Goal: Use online tool/utility: Utilize a website feature to perform a specific function

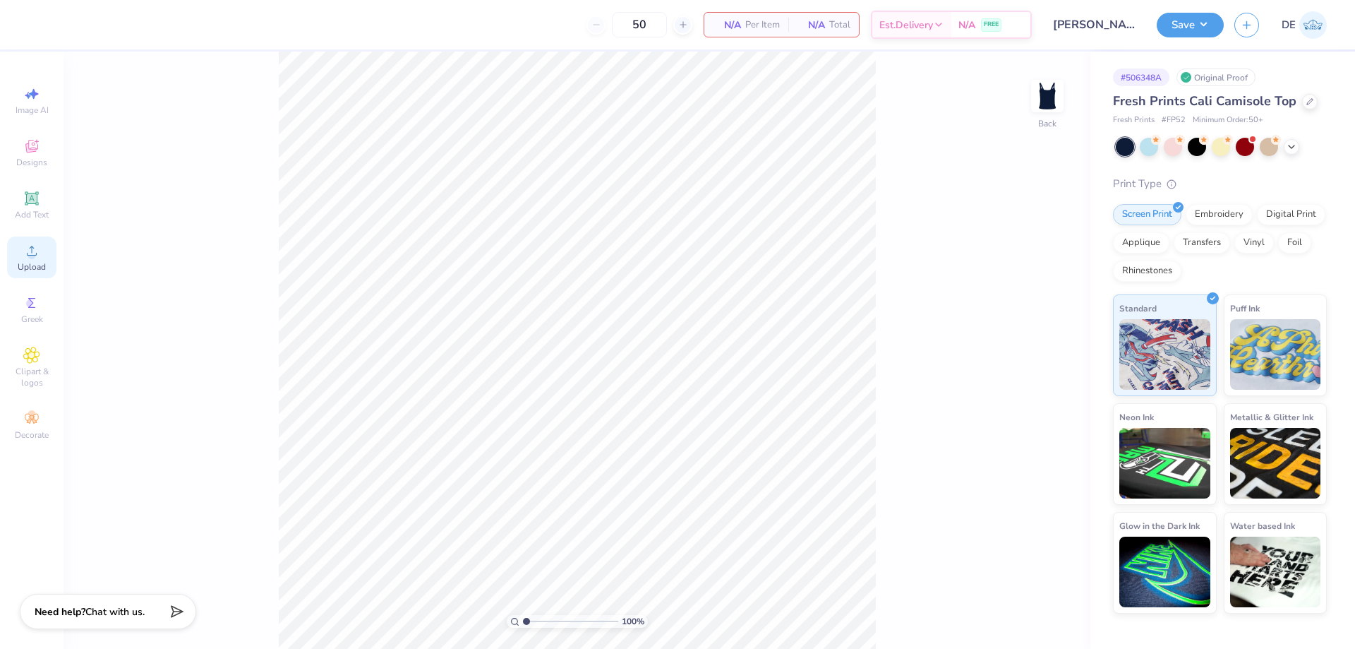
click at [26, 253] on icon at bounding box center [31, 250] width 17 height 17
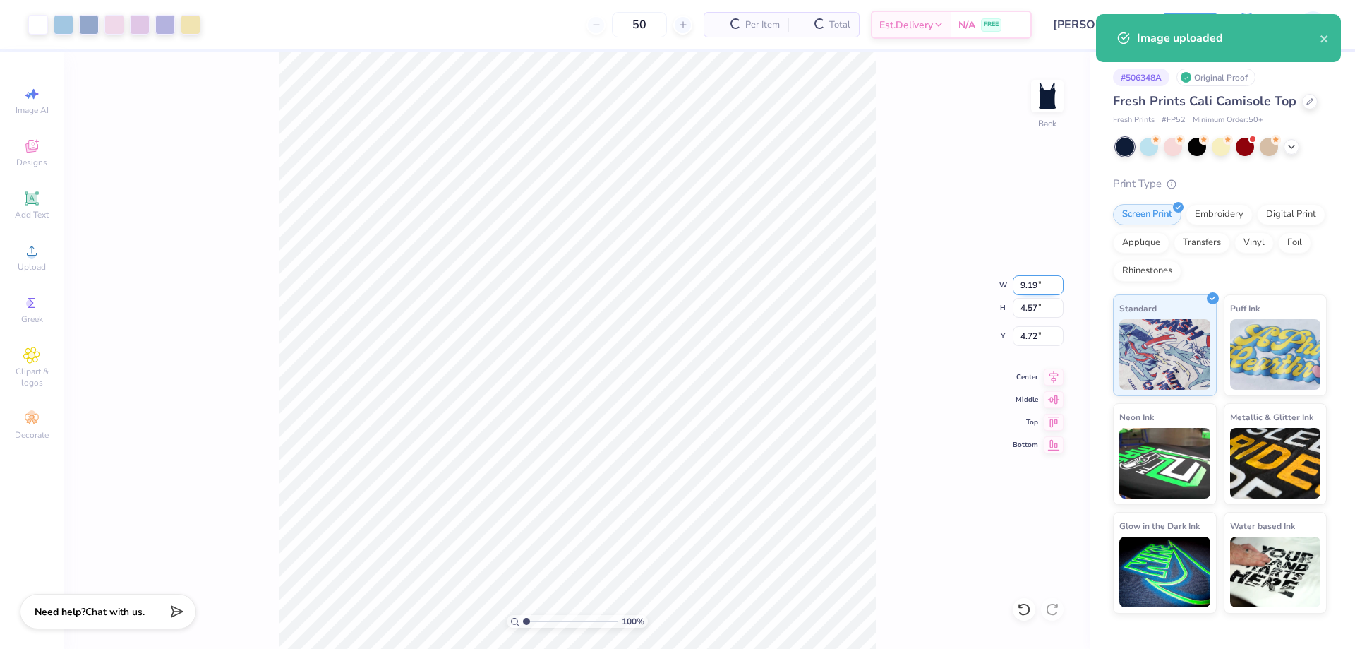
click at [1024, 293] on input "9.19" at bounding box center [1038, 285] width 51 height 20
type input "7.00"
type input "3.48"
click at [1039, 343] on input "5.26" at bounding box center [1038, 336] width 51 height 20
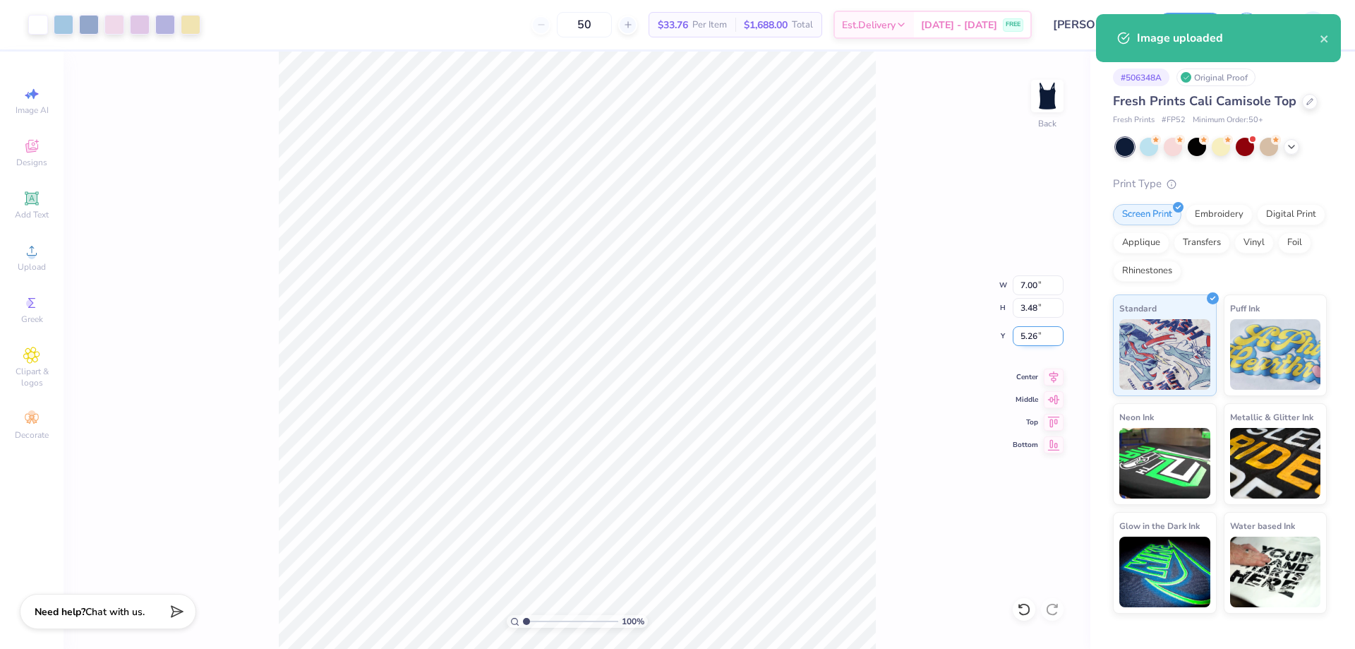
click at [1039, 343] on input "5.26" at bounding box center [1038, 336] width 51 height 20
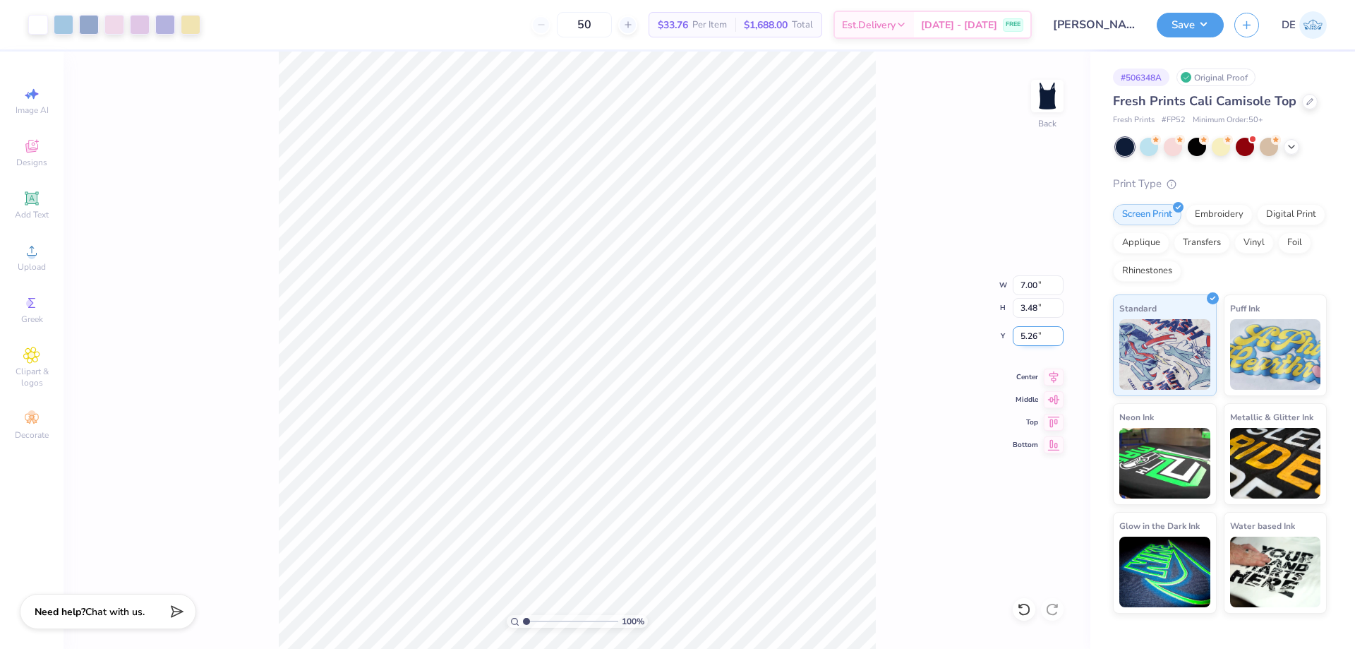
click at [1039, 343] on input "5.26" at bounding box center [1038, 336] width 51 height 20
type input "2.00"
click at [1030, 338] on input "2.00" at bounding box center [1038, 336] width 51 height 20
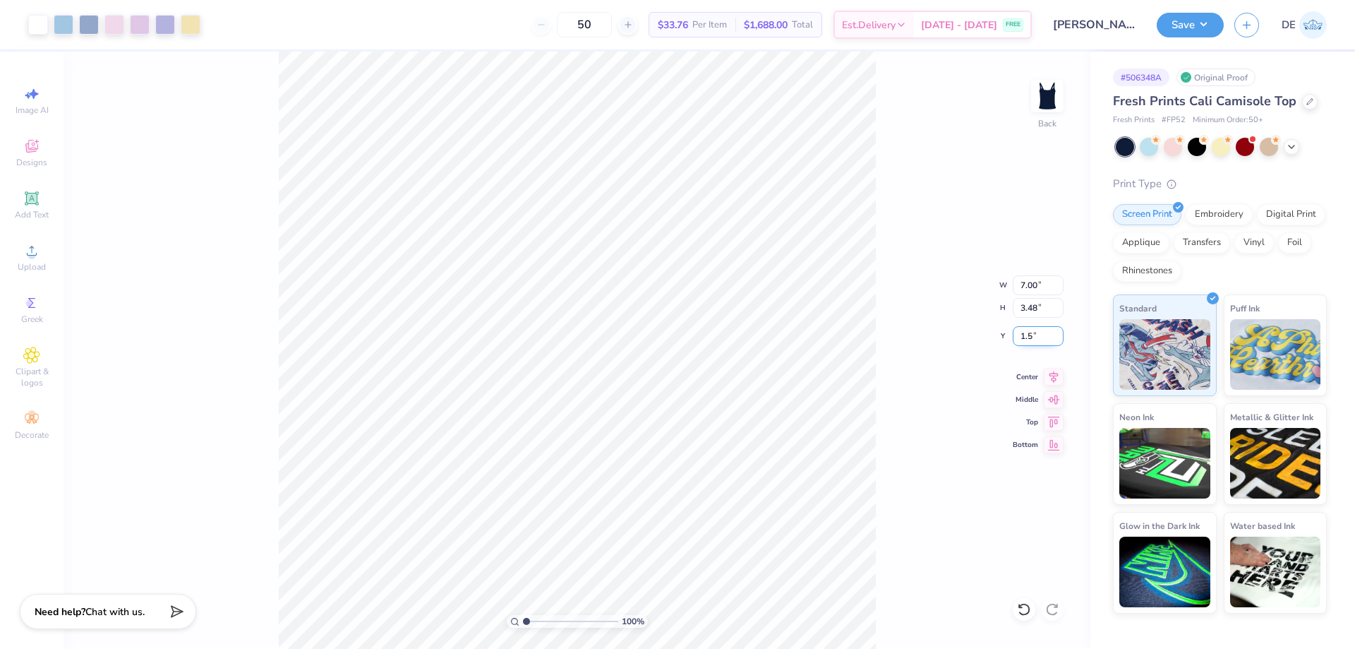
type input "1.50"
click at [1003, 498] on div "100 % Back" at bounding box center [577, 350] width 1027 height 597
click at [1194, 23] on button "Save" at bounding box center [1190, 23] width 67 height 25
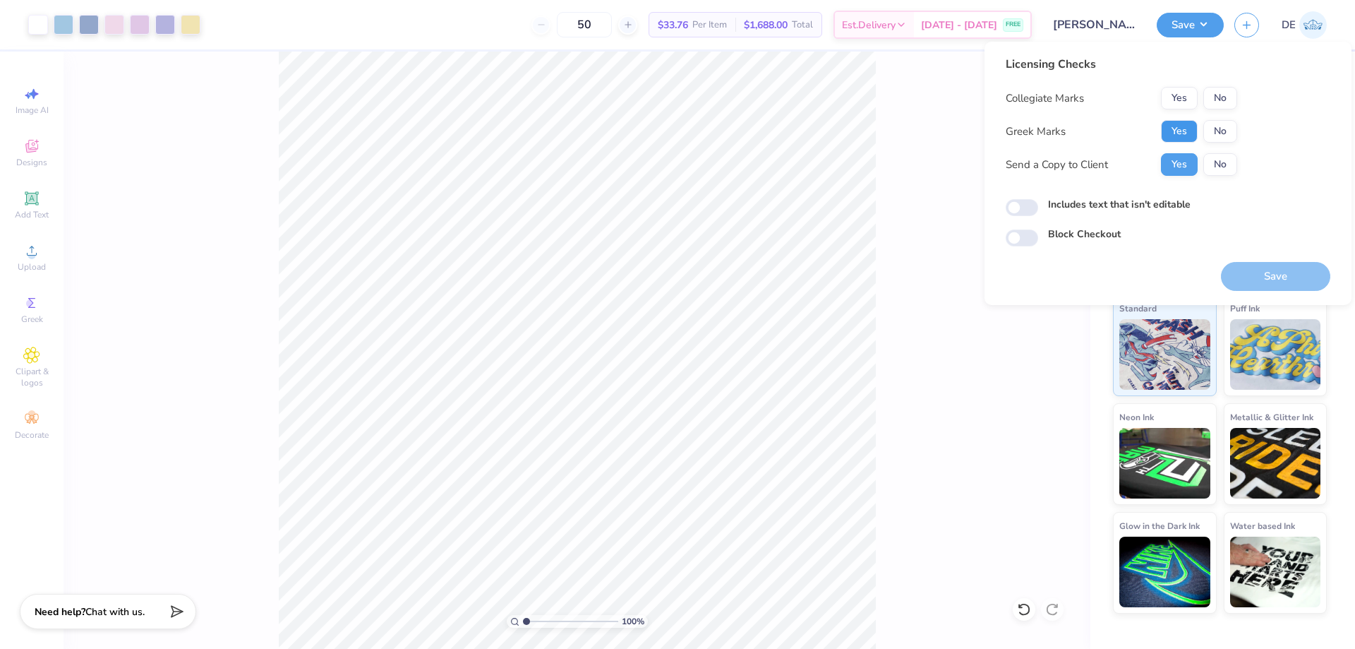
click at [1191, 125] on button "Yes" at bounding box center [1179, 131] width 37 height 23
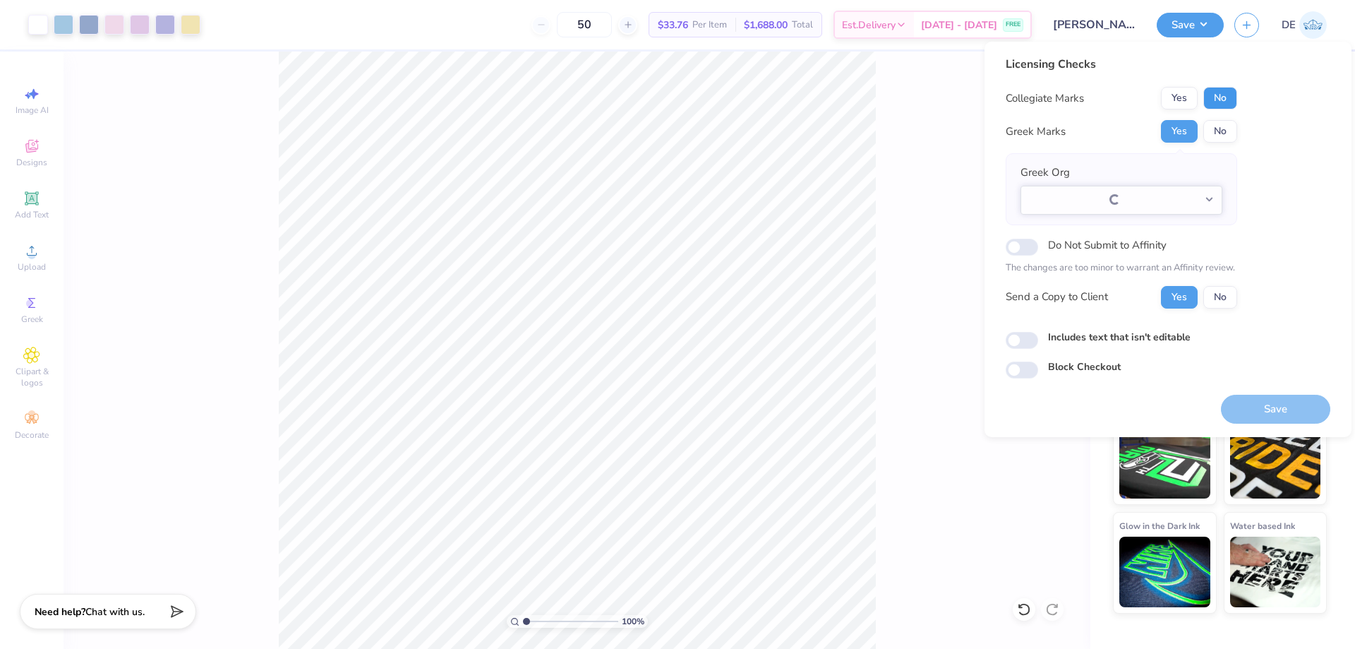
click at [1226, 102] on button "No" at bounding box center [1221, 98] width 34 height 23
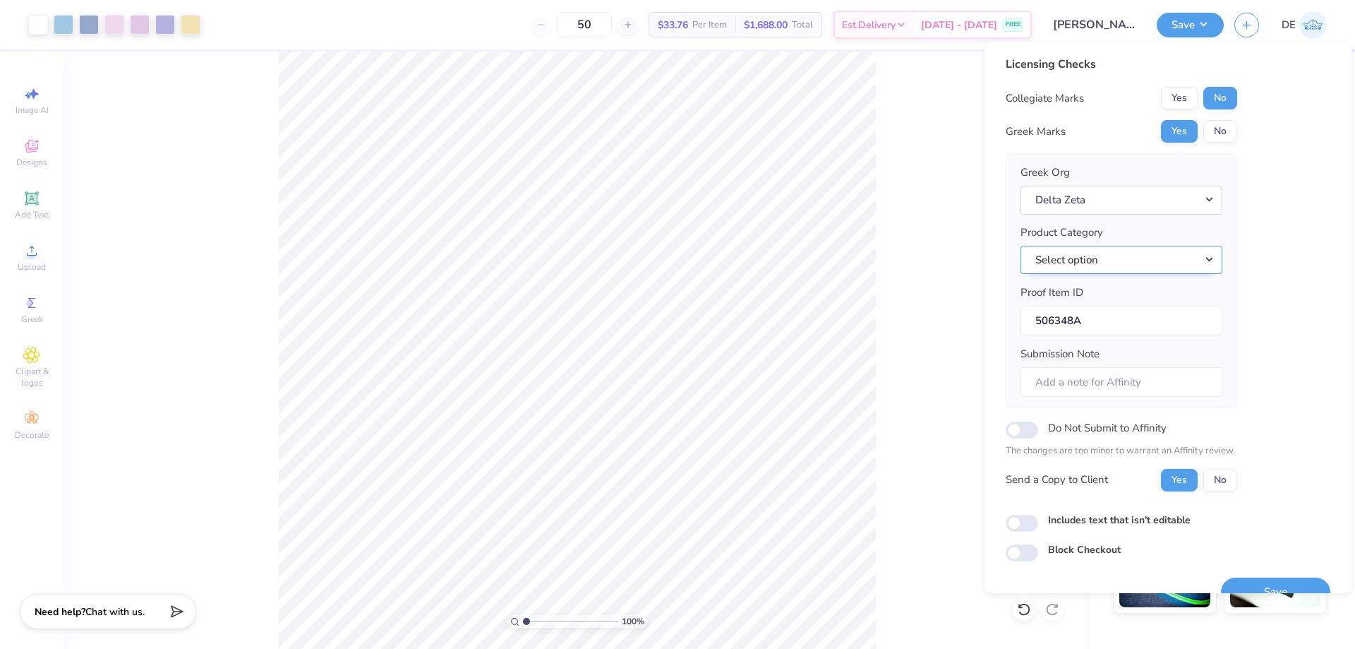
click at [1054, 255] on button "Select option" at bounding box center [1122, 260] width 202 height 29
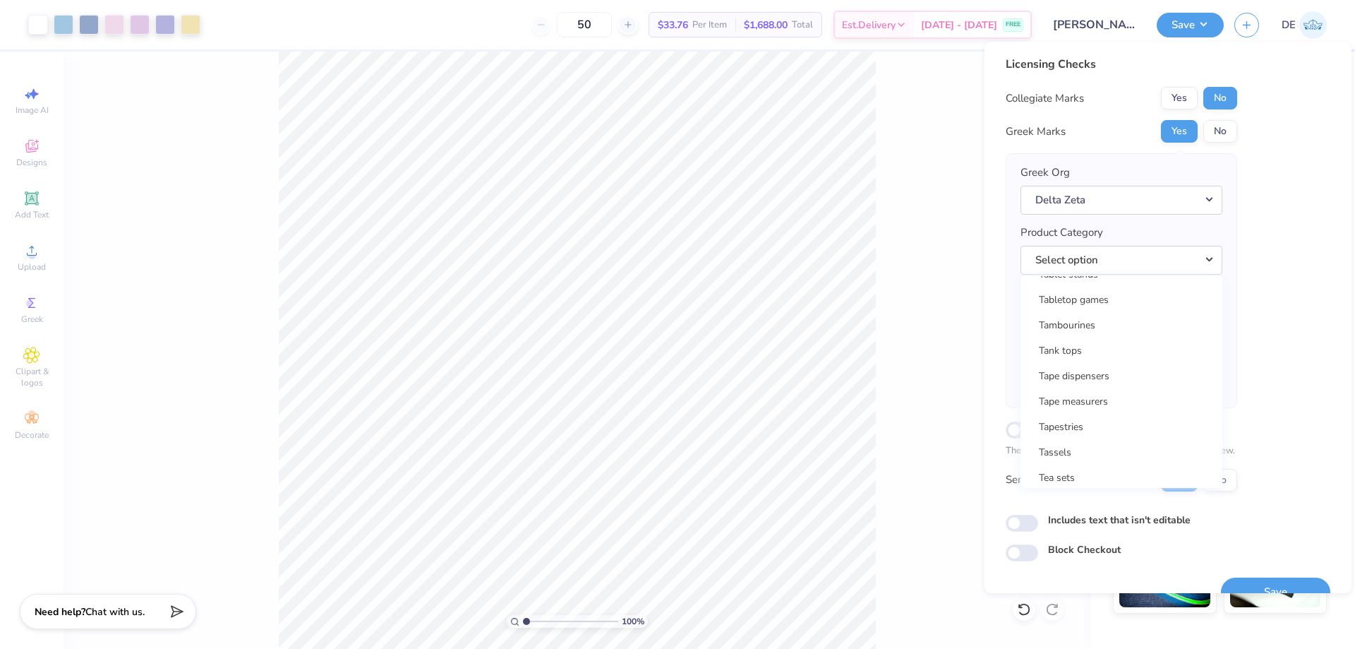
scroll to position [22803, 0]
click at [1094, 340] on link "Tank tops" at bounding box center [1122, 338] width 191 height 23
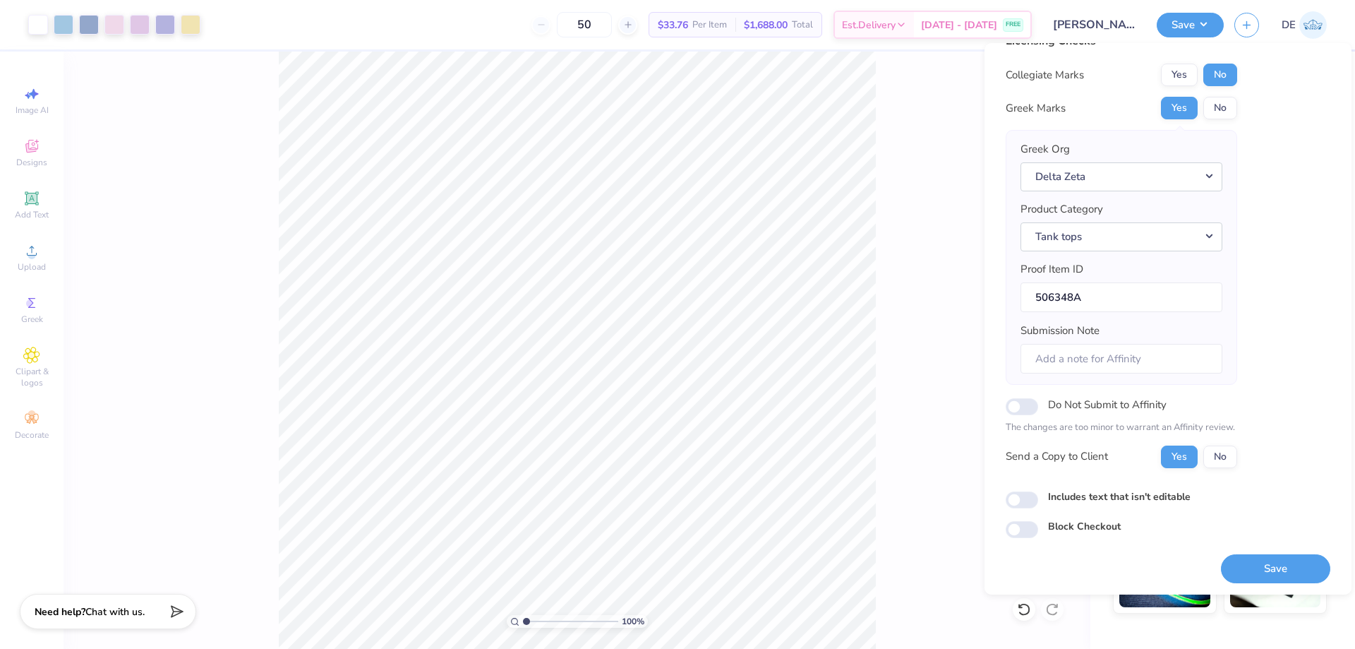
scroll to position [27, 0]
drag, startPoint x: 1260, startPoint y: 566, endPoint x: 1240, endPoint y: 561, distance: 20.6
click at [1257, 565] on button "Save" at bounding box center [1275, 566] width 109 height 29
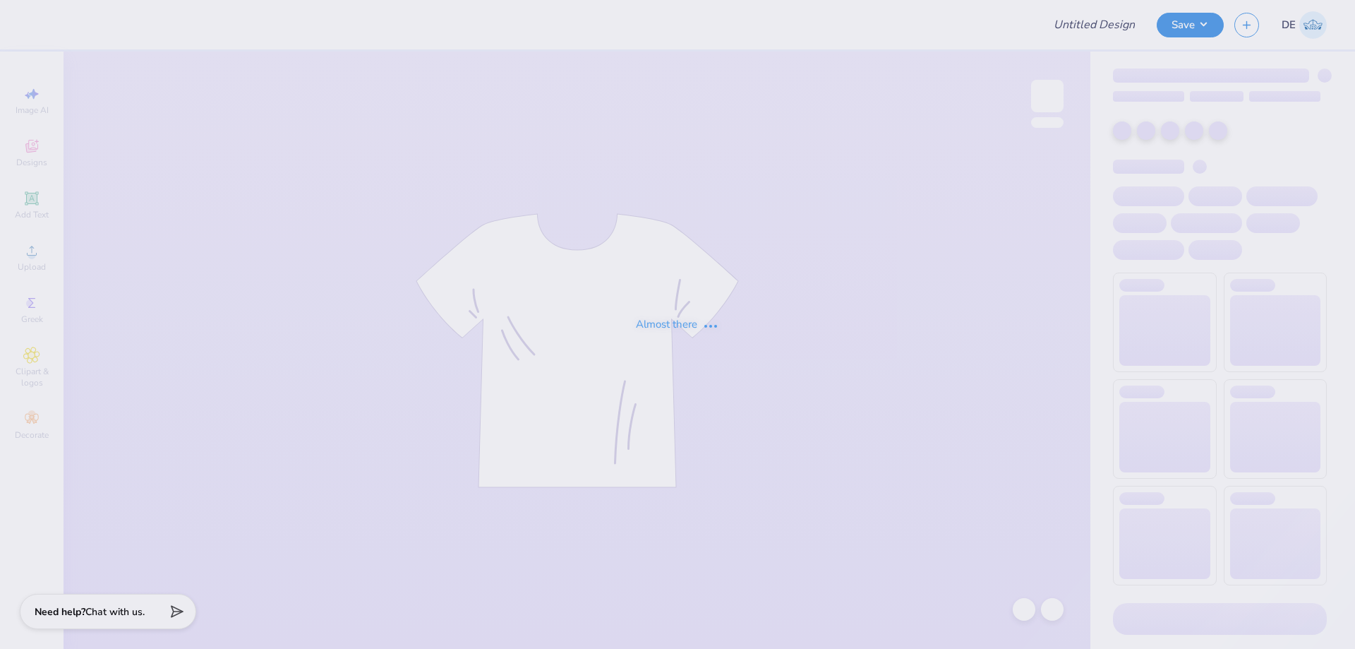
type input "[PERSON_NAME] : [GEOGRAPHIC_DATA][US_STATE]"
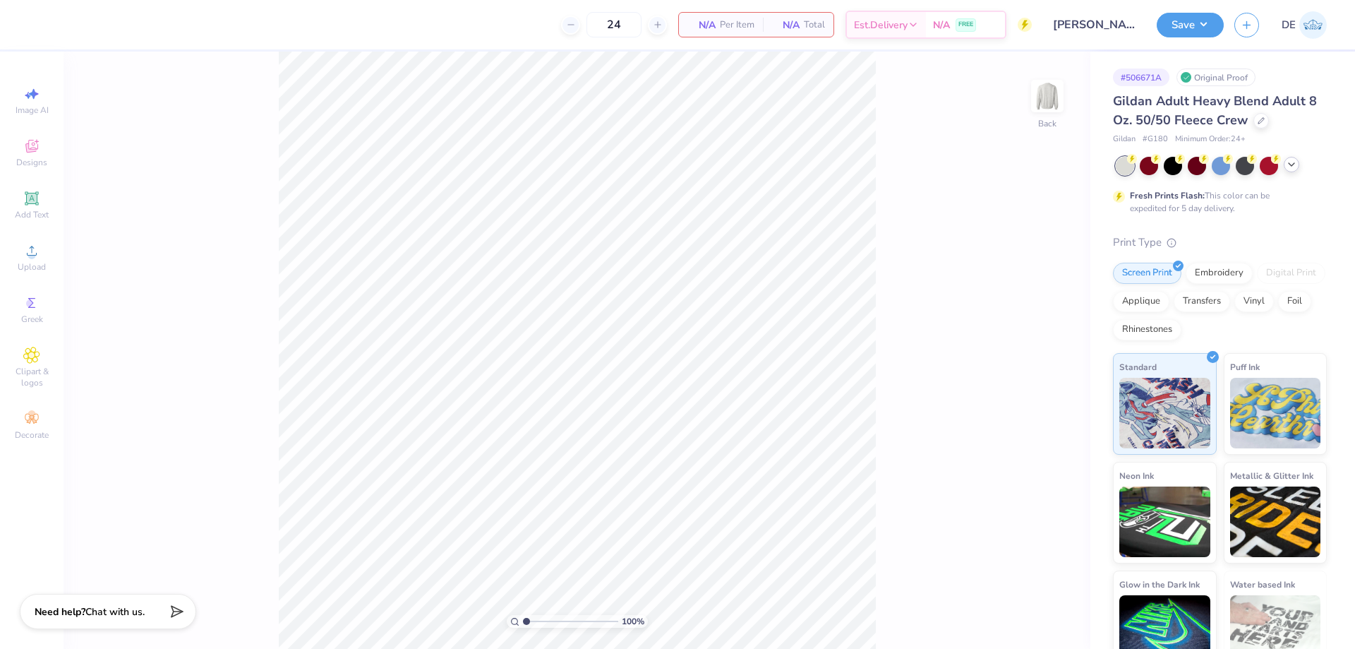
click at [1296, 160] on icon at bounding box center [1291, 164] width 11 height 11
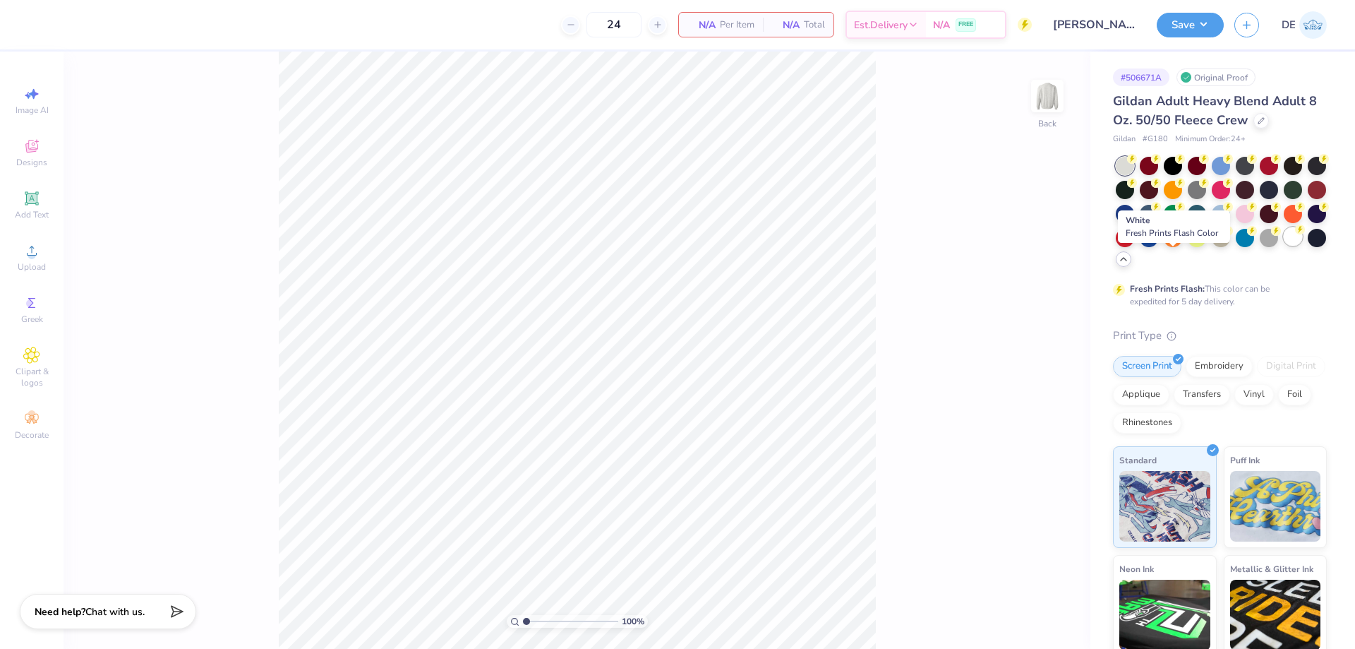
click at [1284, 246] on div at bounding box center [1293, 236] width 18 height 18
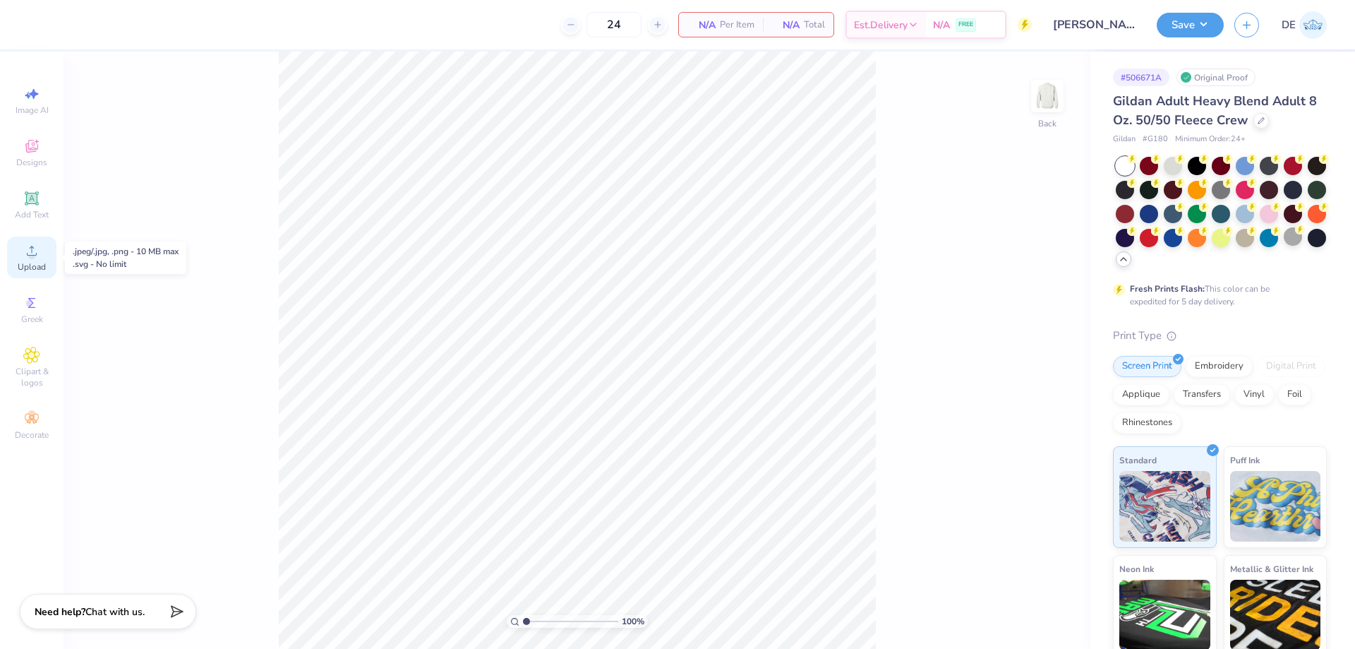
click at [30, 258] on circle at bounding box center [32, 255] width 8 height 8
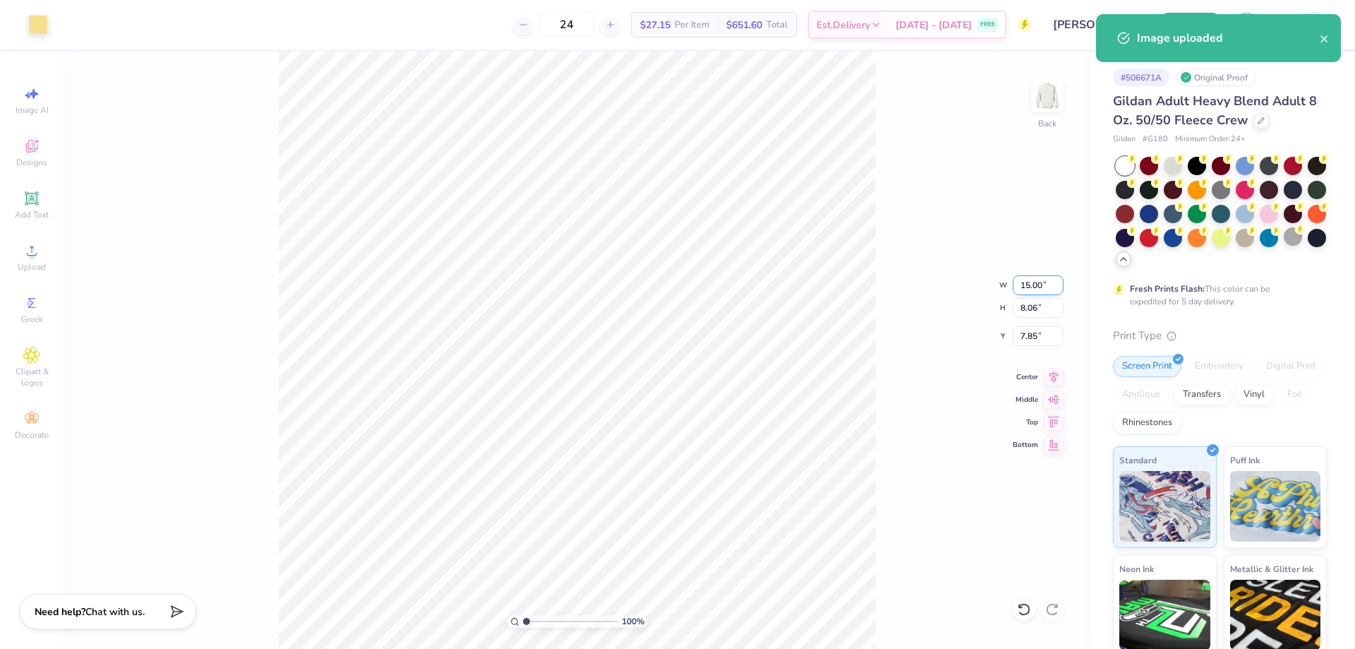
click at [1032, 292] on input "15.00" at bounding box center [1038, 285] width 51 height 20
type input "11.00"
type input "5.91"
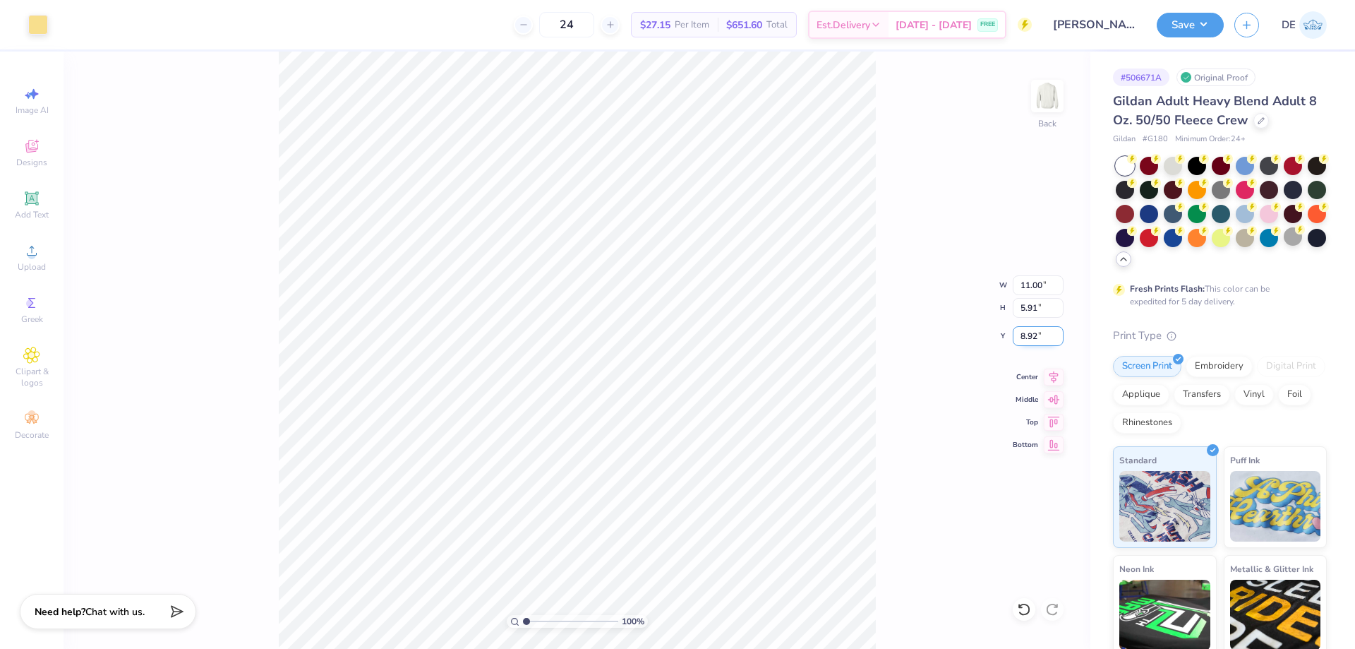
click at [1031, 334] on input "8.92" at bounding box center [1038, 336] width 51 height 20
type input "3.00"
click at [988, 214] on div "100 % Back W 11.00 11.00 " H 5.91 5.91 " Y 3.00 3.00 " Center Middle Top Bottom" at bounding box center [577, 350] width 1027 height 597
click at [1019, 284] on input "11.00" at bounding box center [1038, 285] width 51 height 20
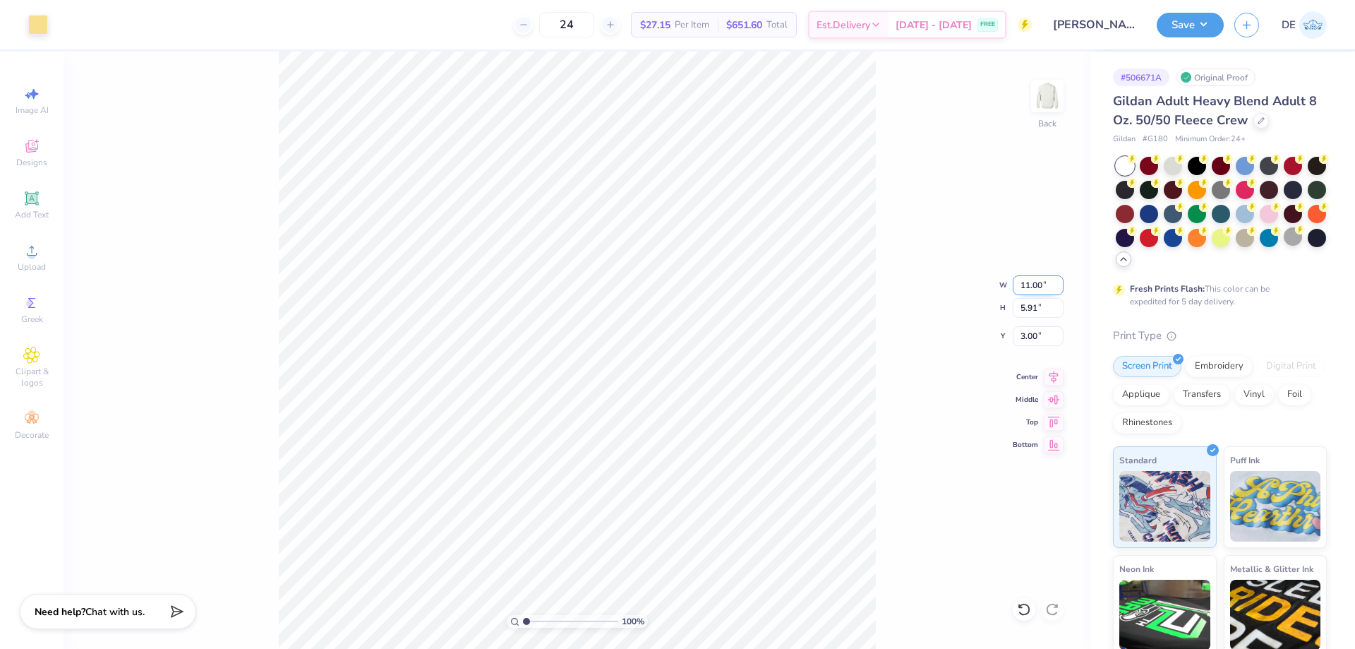
click at [1019, 283] on input "11.00" at bounding box center [1038, 285] width 51 height 20
type input "10.00"
type input "5.37"
click at [1026, 342] on input "3.27" at bounding box center [1038, 336] width 51 height 20
click at [1025, 342] on input "3.27" at bounding box center [1038, 336] width 51 height 20
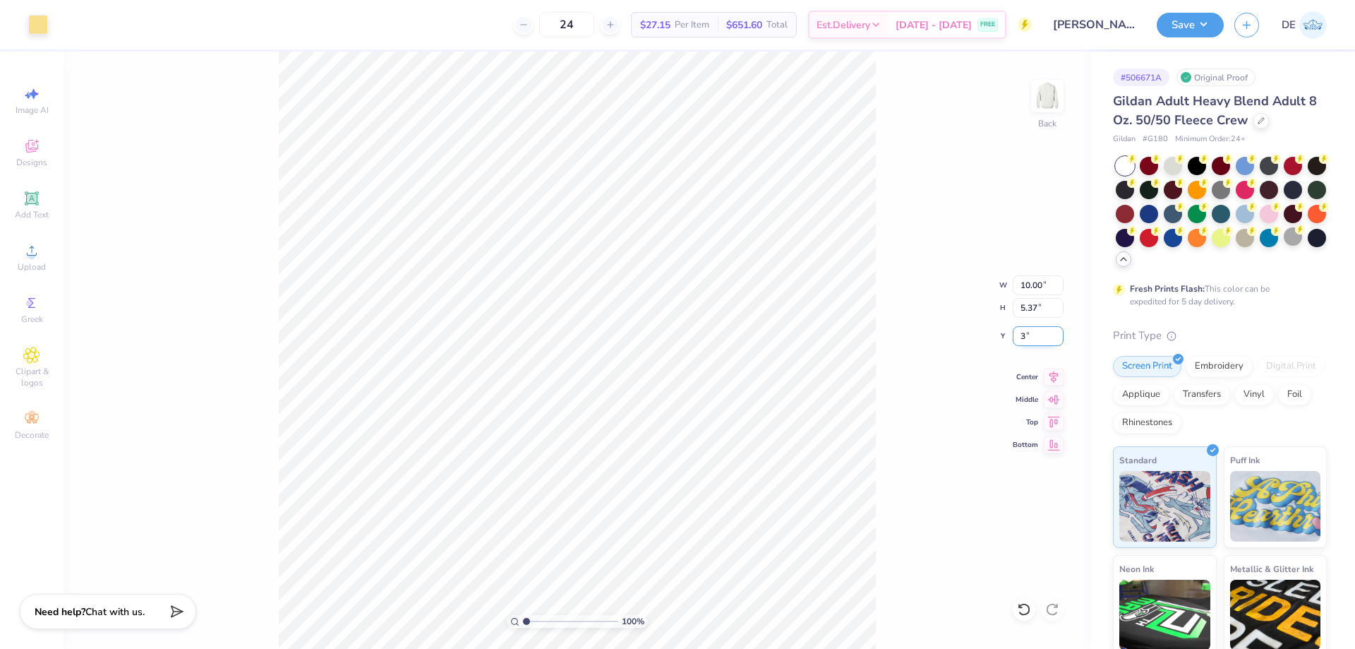
type input "3.00"
drag, startPoint x: 898, startPoint y: 258, endPoint x: 892, endPoint y: 253, distance: 7.6
click at [893, 254] on div "100 % Back W 10.00 10.00 " H 5.37 5.37 " Y 3.00 3.00 " Center Middle Top Bottom" at bounding box center [577, 350] width 1027 height 597
click at [1173, 31] on button "Save" at bounding box center [1190, 23] width 67 height 25
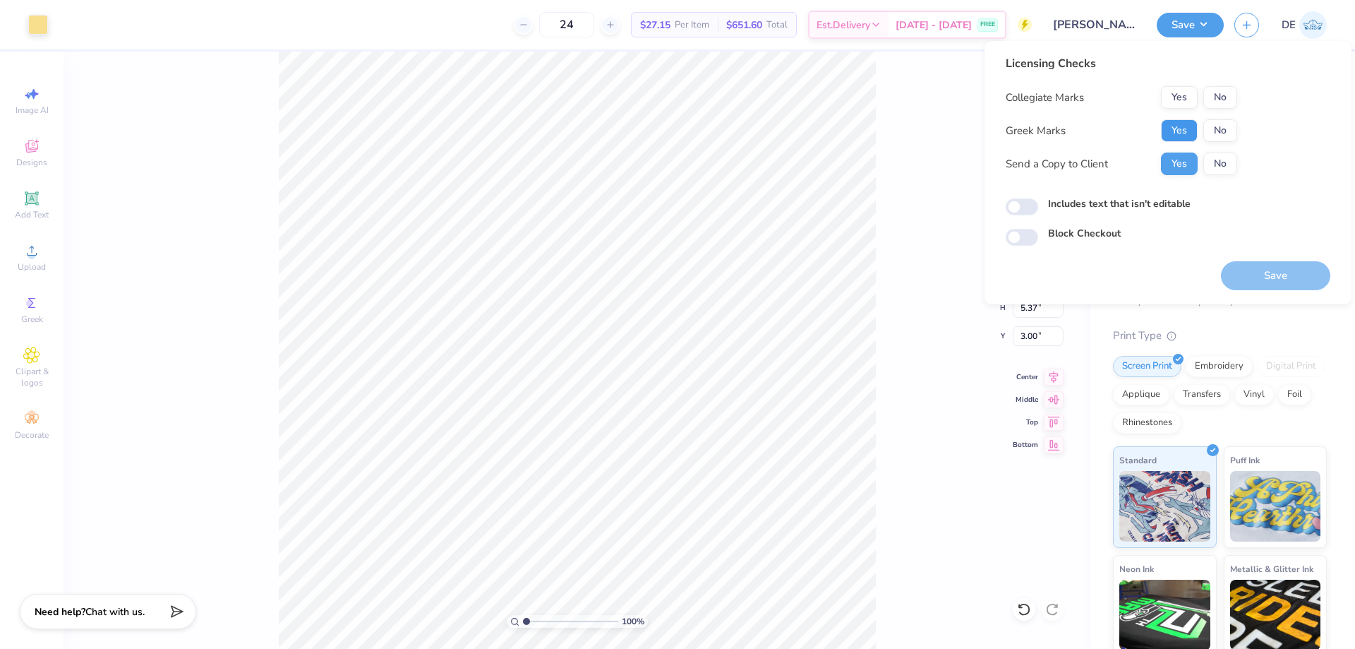
click at [1176, 129] on button "Yes" at bounding box center [1179, 130] width 37 height 23
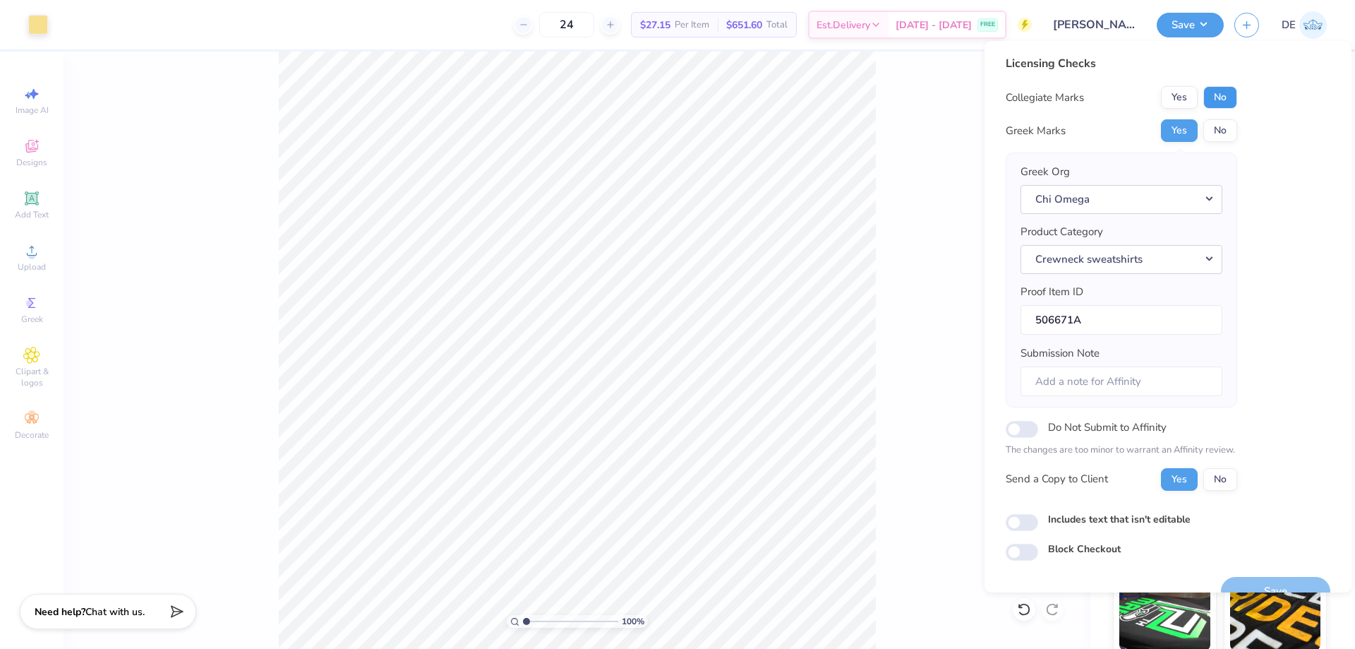
click at [1216, 101] on button "No" at bounding box center [1221, 97] width 34 height 23
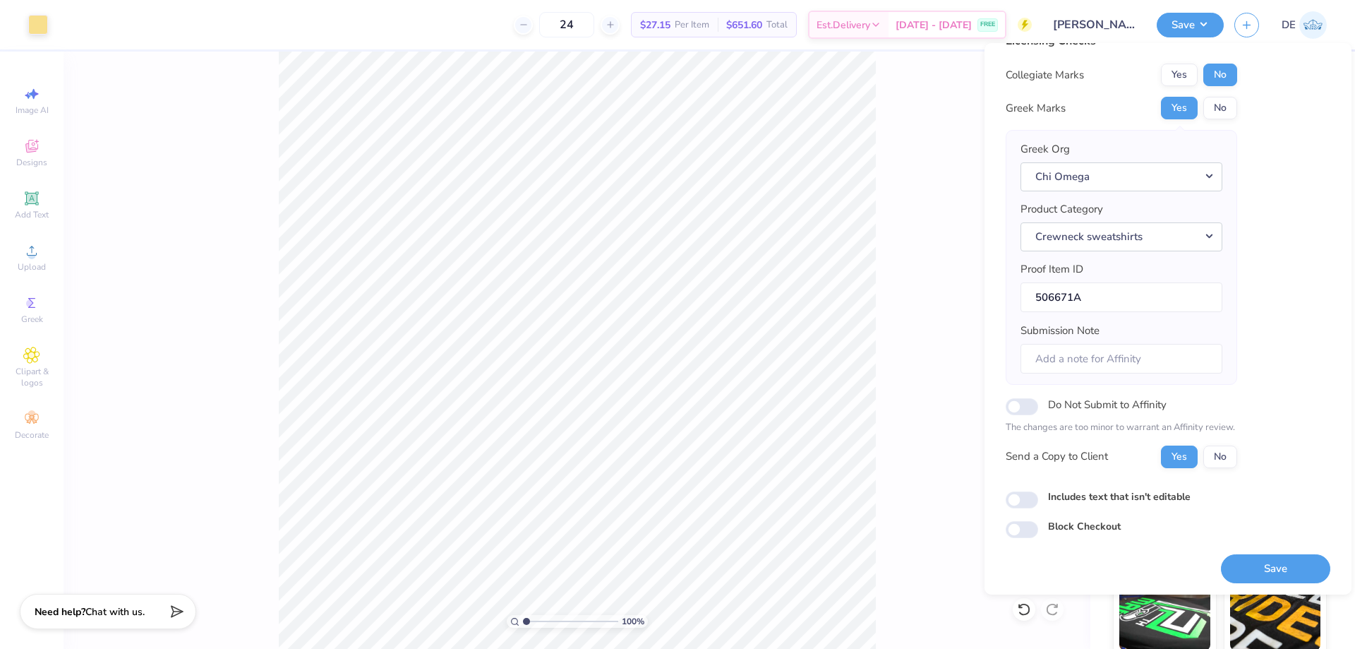
scroll to position [27, 0]
click at [1247, 569] on button "Save" at bounding box center [1275, 566] width 109 height 29
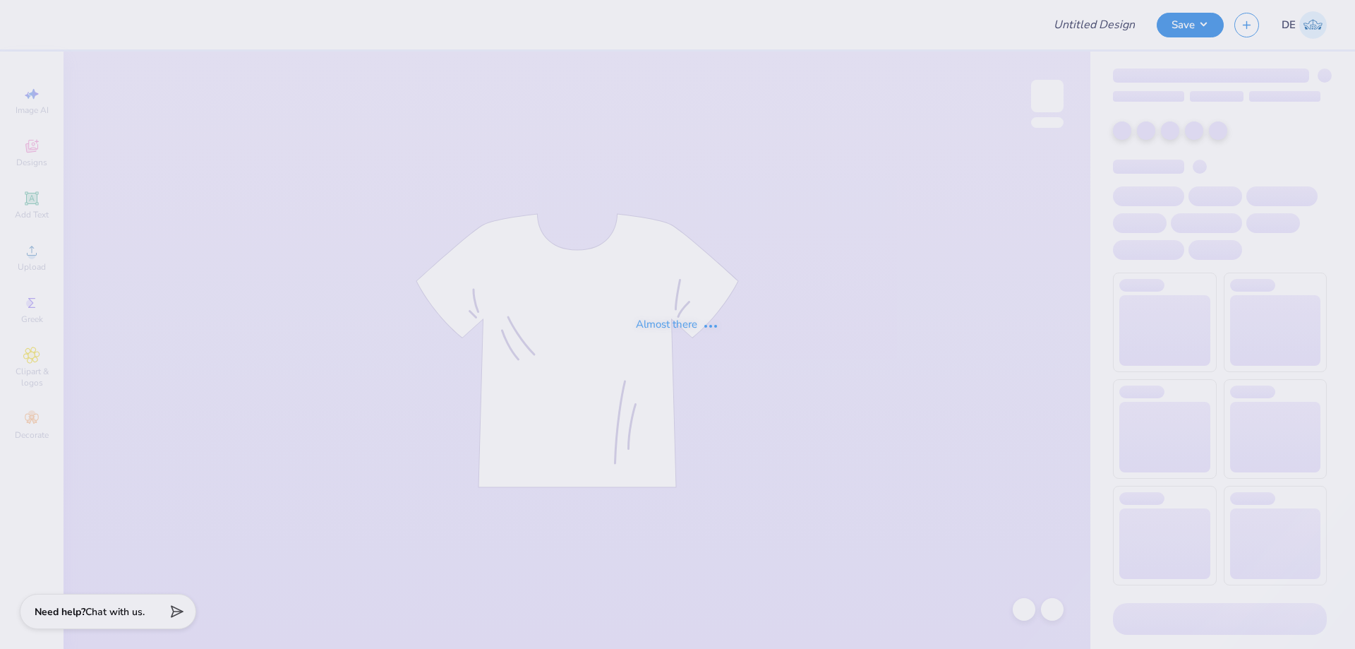
type input "Phi Psi Dad's Weekend 25"
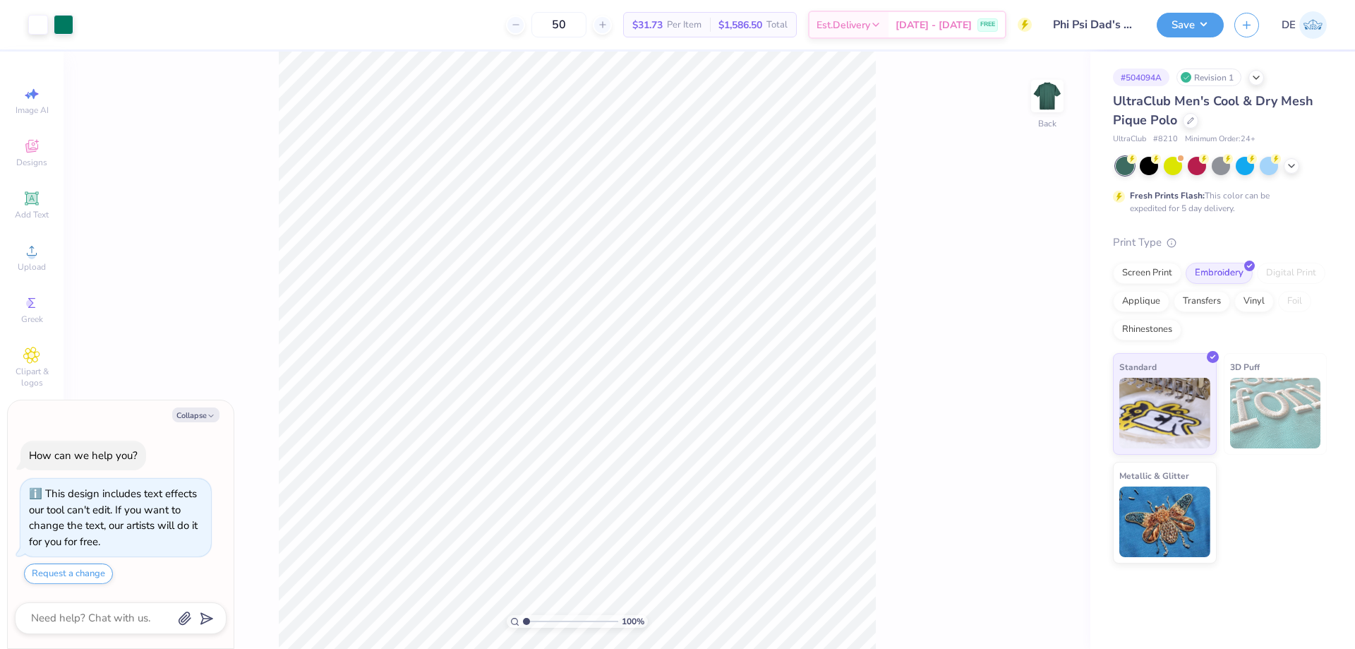
type textarea "x"
